Goal: Information Seeking & Learning: Learn about a topic

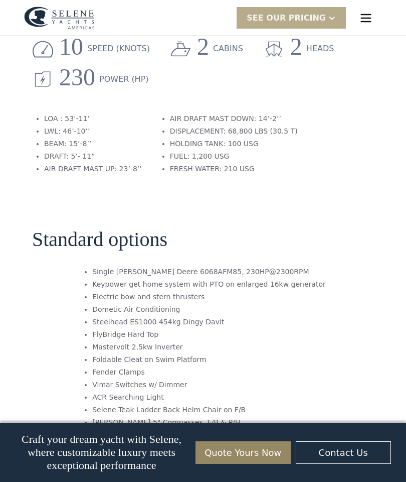
scroll to position [1407, 0]
click at [378, 251] on div "No items found. No items found. Virtual Tour An Efficient Ocean Trawler The Sel…" at bounding box center [203, 140] width 406 height 2765
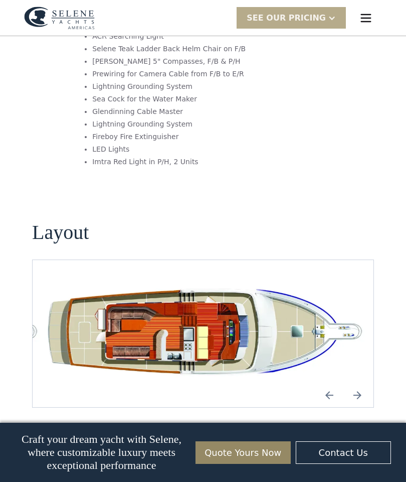
scroll to position [1768, 0]
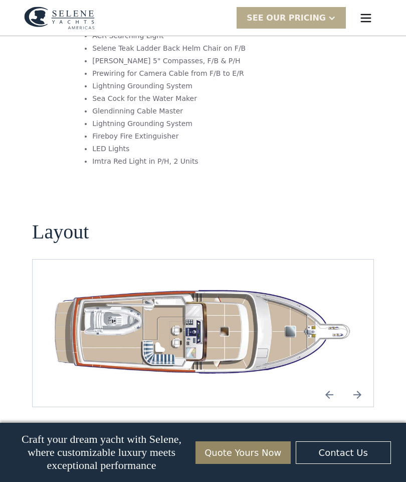
click at [334, 382] on img "Previous slide" at bounding box center [330, 394] width 24 height 24
click at [338, 382] on img "Previous slide" at bounding box center [330, 394] width 24 height 24
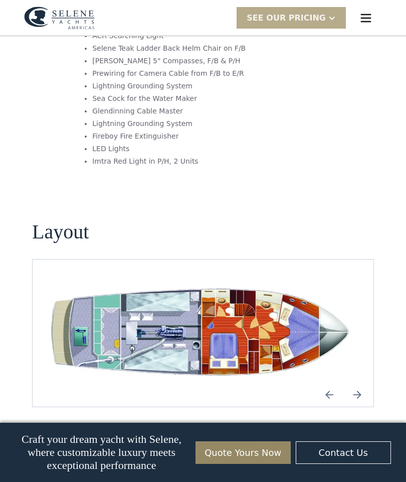
click at [334, 382] on img "Previous slide" at bounding box center [330, 394] width 24 height 24
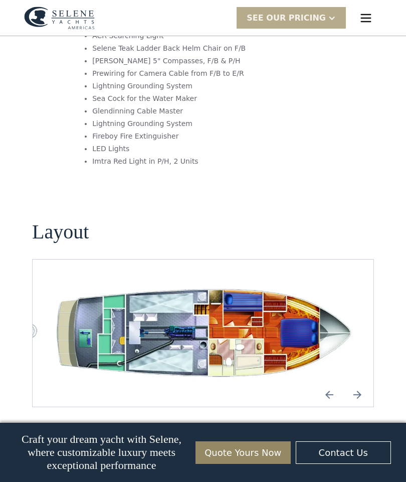
click at [333, 382] on img "Previous slide" at bounding box center [330, 394] width 24 height 24
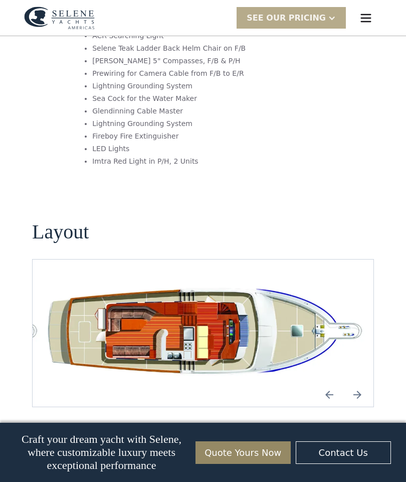
click at [335, 382] on img "Previous slide" at bounding box center [330, 394] width 24 height 24
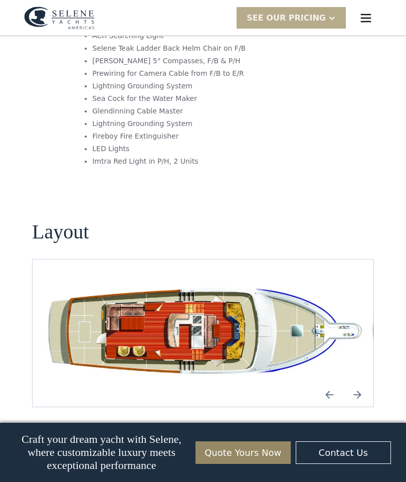
click at [334, 382] on img "Previous slide" at bounding box center [330, 394] width 24 height 24
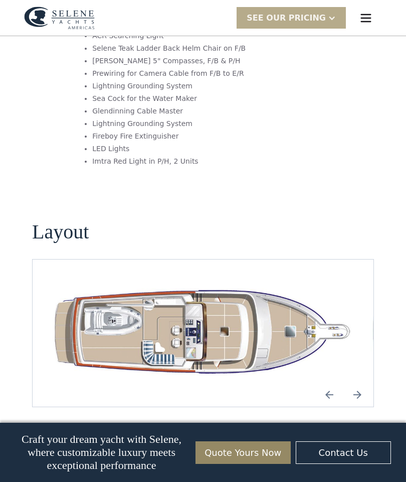
click at [333, 382] on img "Previous slide" at bounding box center [330, 394] width 24 height 24
click at [334, 382] on img "Previous slide" at bounding box center [330, 394] width 24 height 24
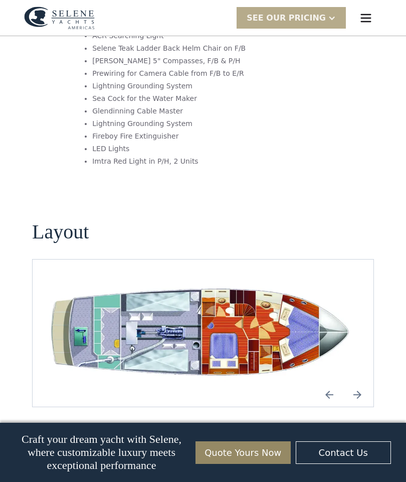
click at [335, 382] on img "Previous slide" at bounding box center [330, 394] width 24 height 24
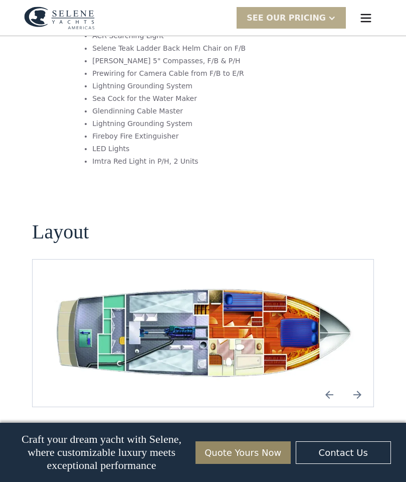
click at [335, 382] on img "Previous slide" at bounding box center [330, 394] width 24 height 24
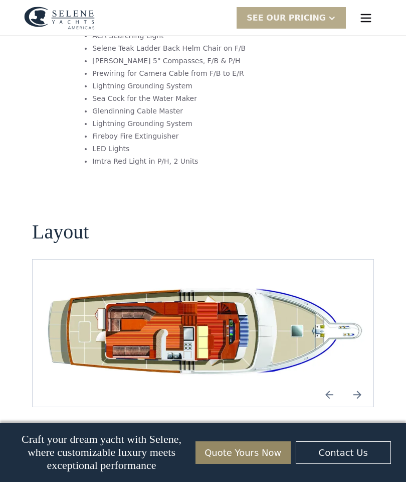
click at [334, 382] on img "Previous slide" at bounding box center [330, 394] width 24 height 24
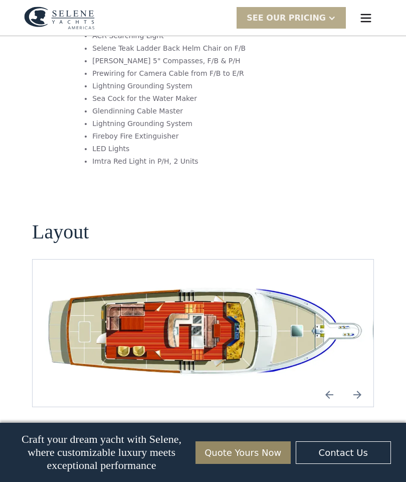
click at [364, 382] on img "Next slide" at bounding box center [358, 394] width 24 height 24
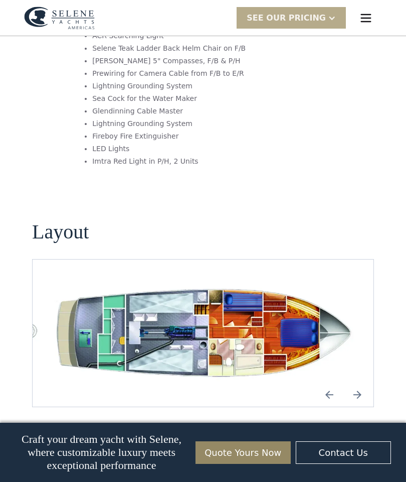
click at [334, 382] on img "Previous slide" at bounding box center [330, 394] width 24 height 24
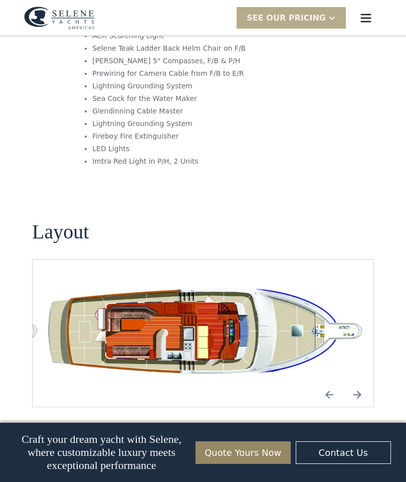
click at [333, 382] on img "Previous slide" at bounding box center [330, 394] width 24 height 24
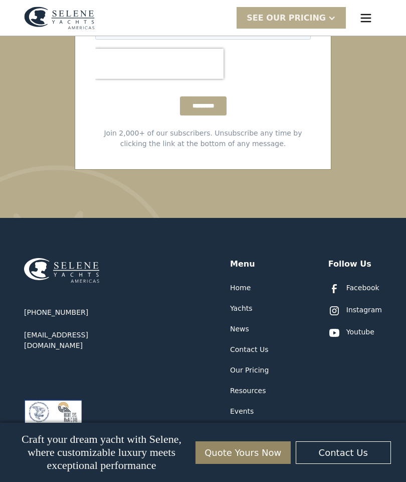
scroll to position [3855, 0]
